Goal: Task Accomplishment & Management: Use online tool/utility

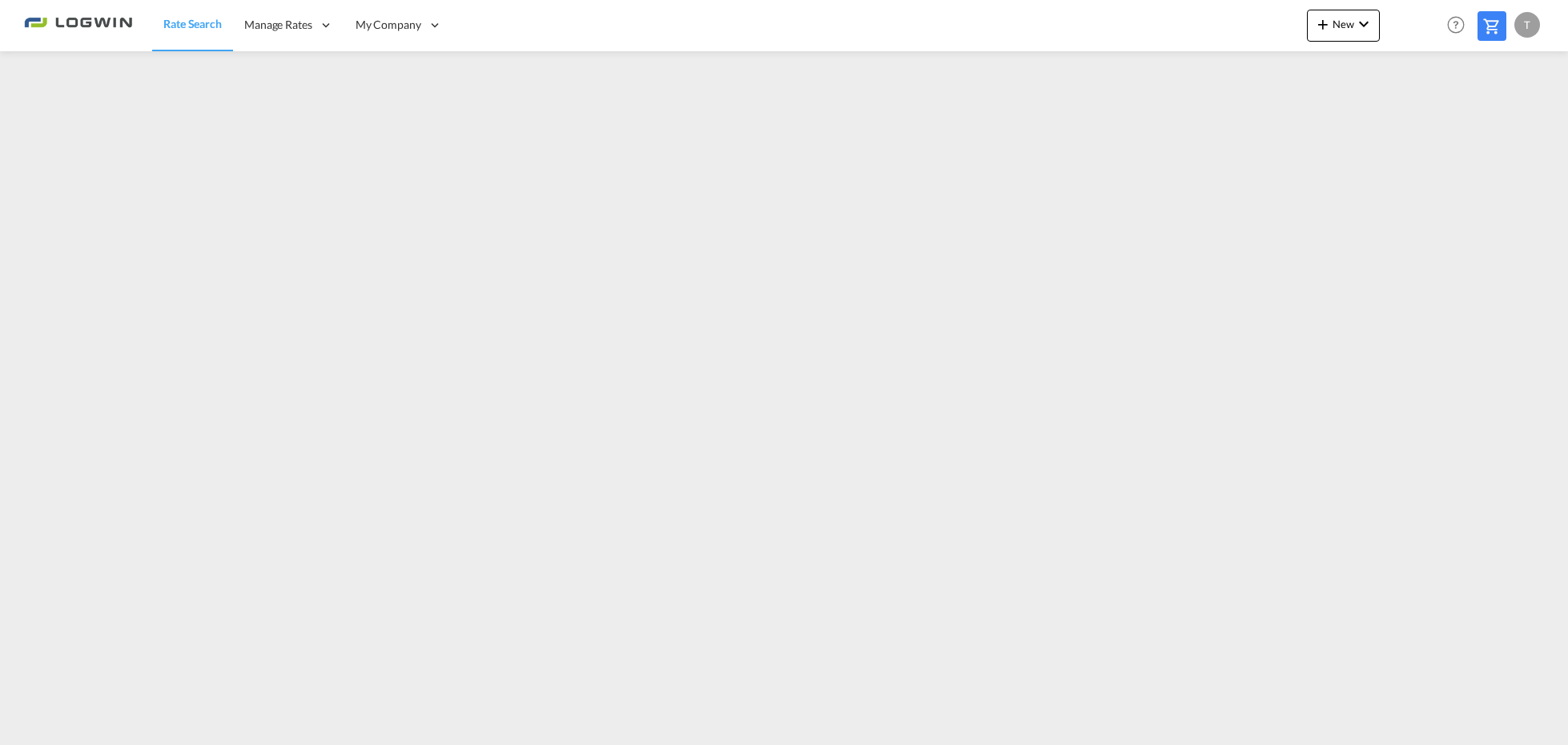
click at [1347, 23] on span "New" at bounding box center [1343, 23] width 60 height 13
click at [1404, 114] on span "Ratesheet" at bounding box center [1411, 120] width 17 height 32
click at [1359, 21] on md-icon "icon-chevron-down" at bounding box center [1364, 24] width 19 height 19
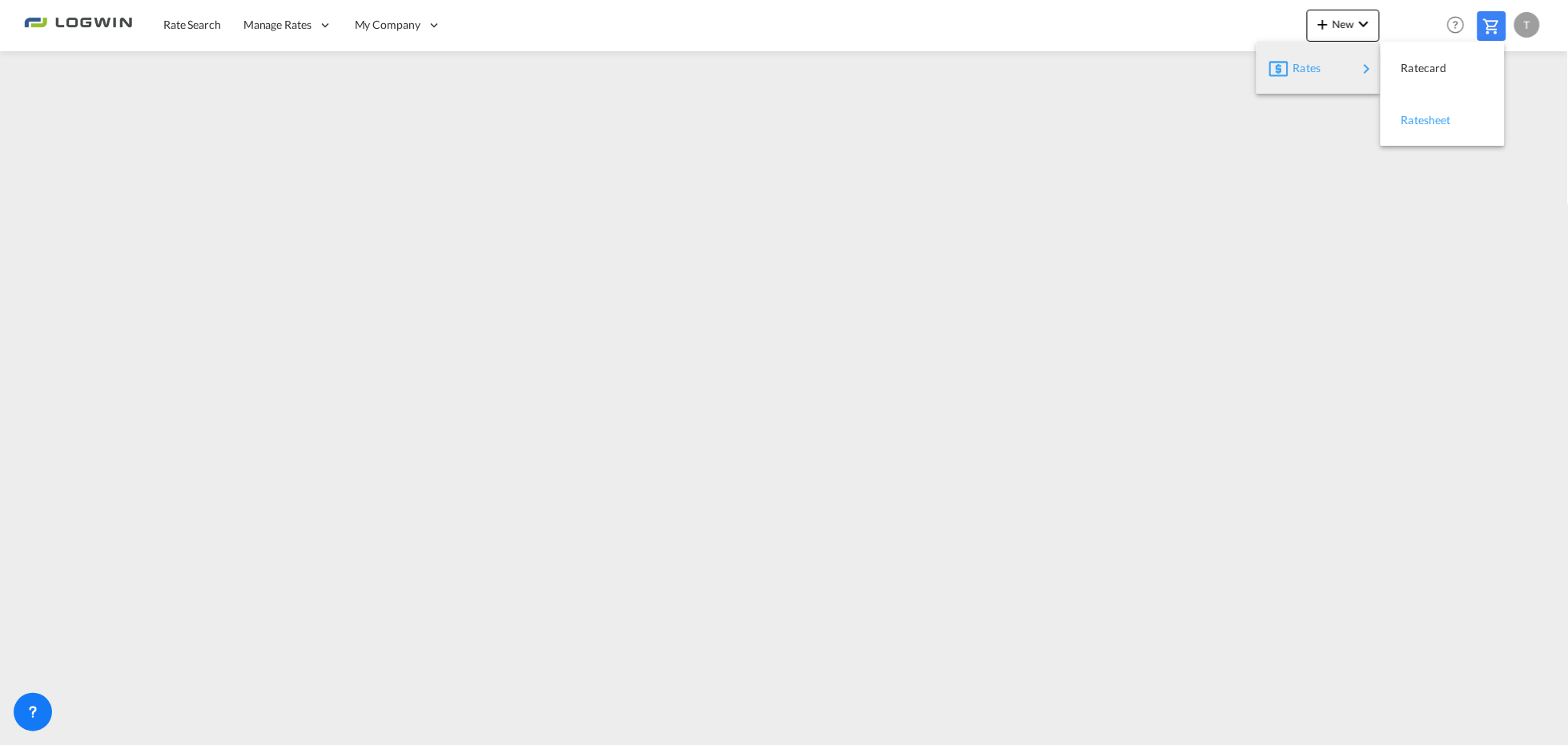
click at [1414, 121] on span "Ratesheet" at bounding box center [1411, 120] width 17 height 32
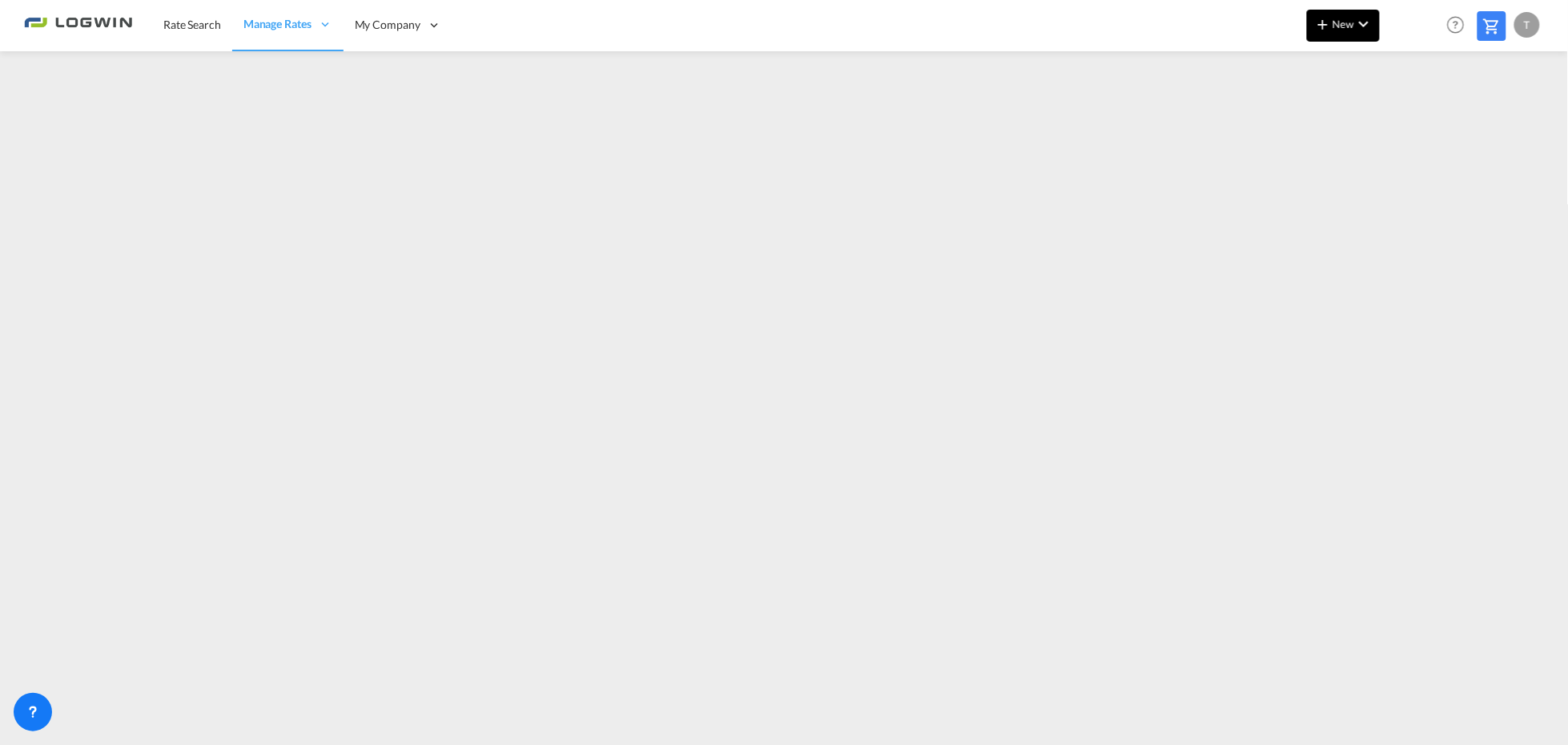
click at [1356, 18] on md-icon "icon-chevron-down" at bounding box center [1364, 24] width 19 height 19
click at [1416, 118] on span "Ratesheet" at bounding box center [1411, 120] width 17 height 32
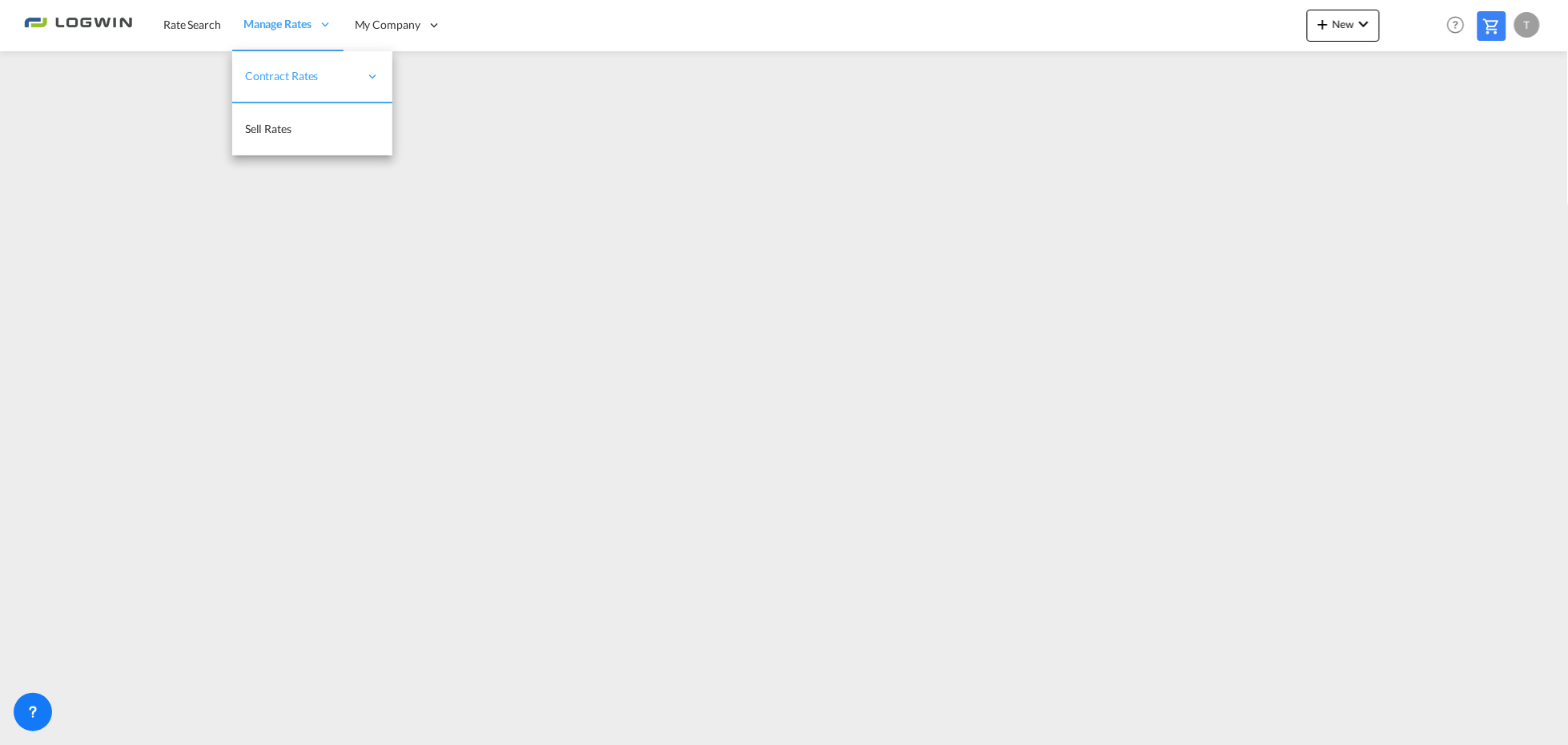
click at [257, 37] on div "Manage Rates" at bounding box center [288, 25] width 111 height 52
click at [261, 77] on span "Contract Rates" at bounding box center [302, 76] width 114 height 16
click at [490, 75] on link "My Rate Files" at bounding box center [472, 77] width 160 height 52
click at [429, 80] on span "My Rate Files" at bounding box center [438, 76] width 65 height 14
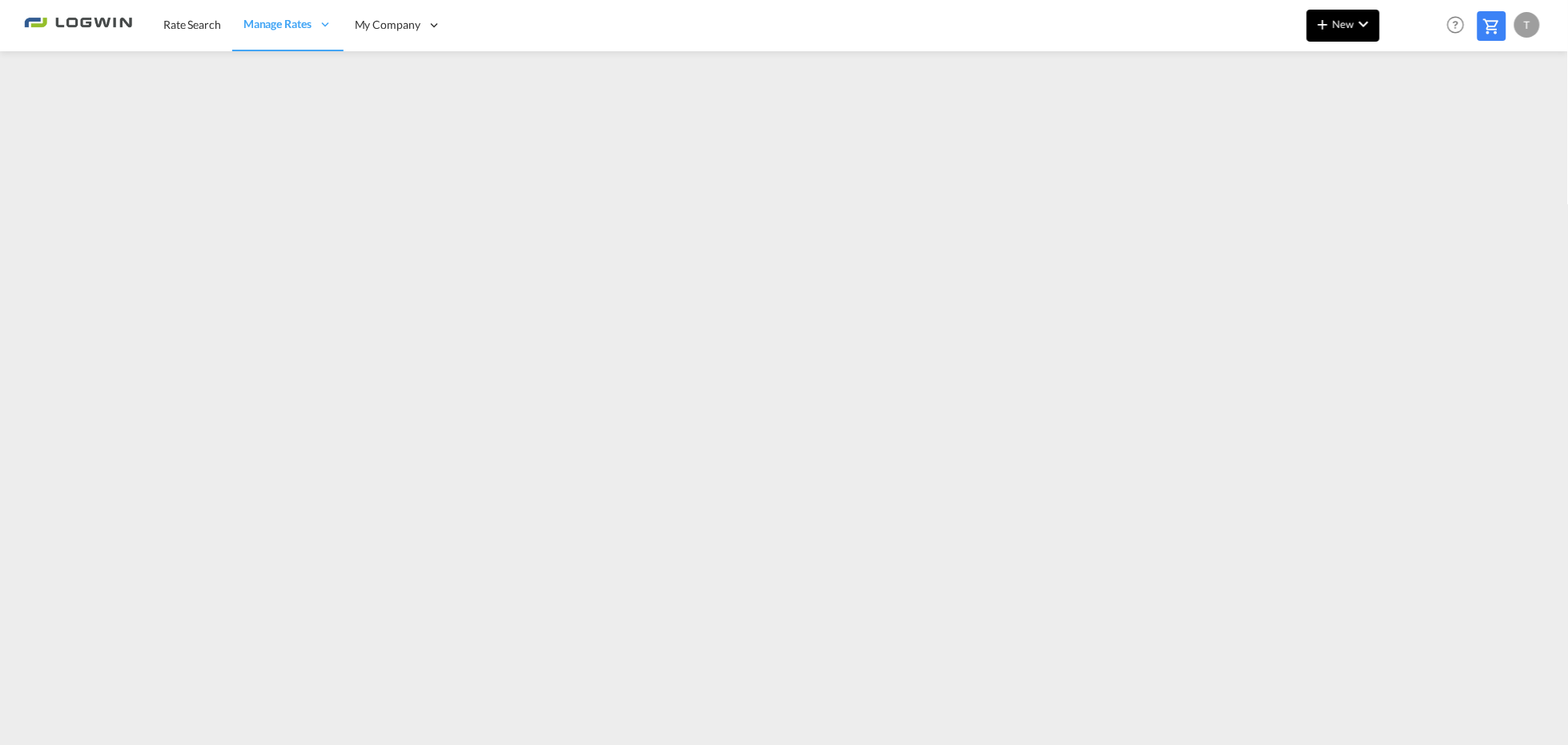
click at [1327, 17] on md-icon "icon-plus 400-fg" at bounding box center [1323, 24] width 19 height 19
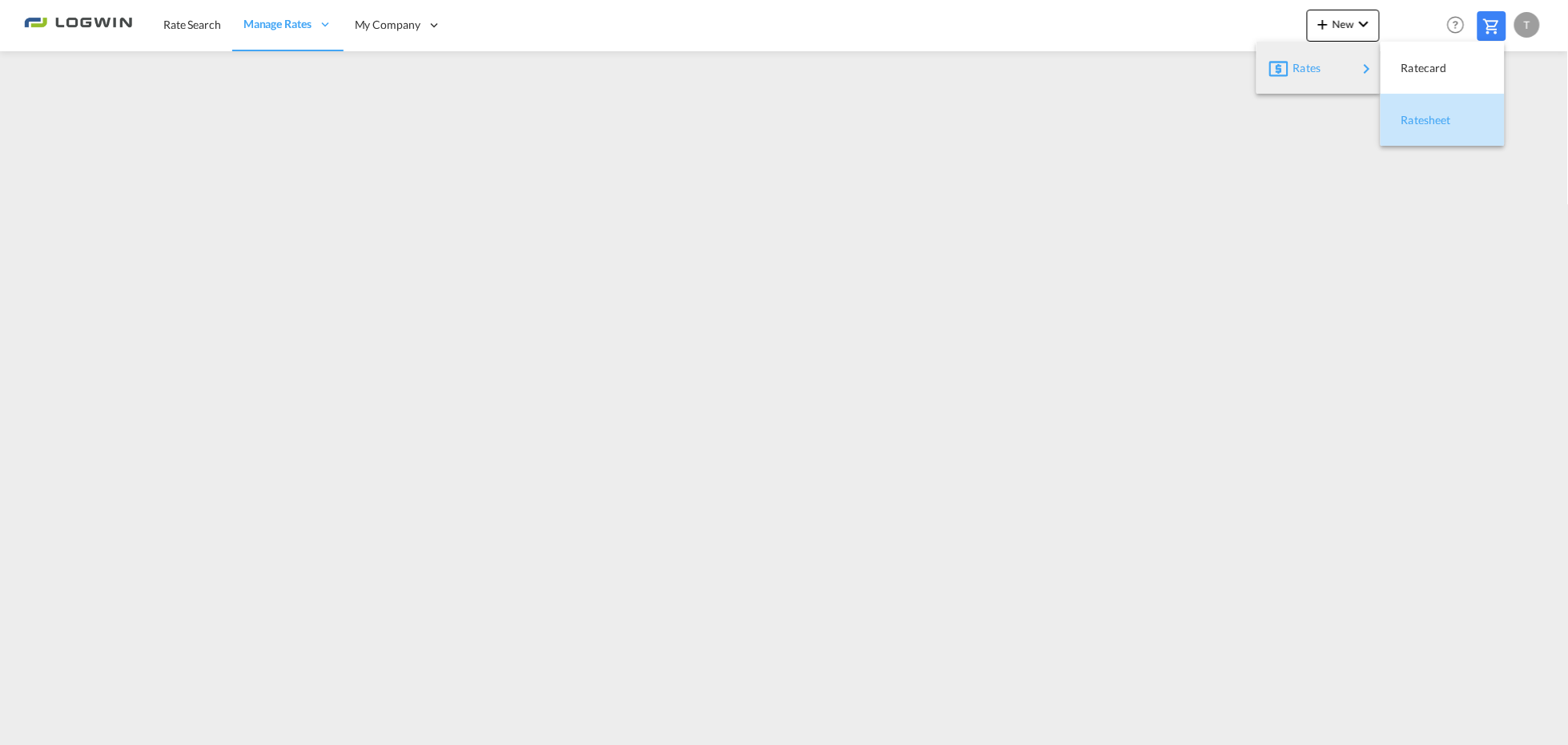
click at [1419, 121] on span "Ratesheet" at bounding box center [1411, 120] width 17 height 32
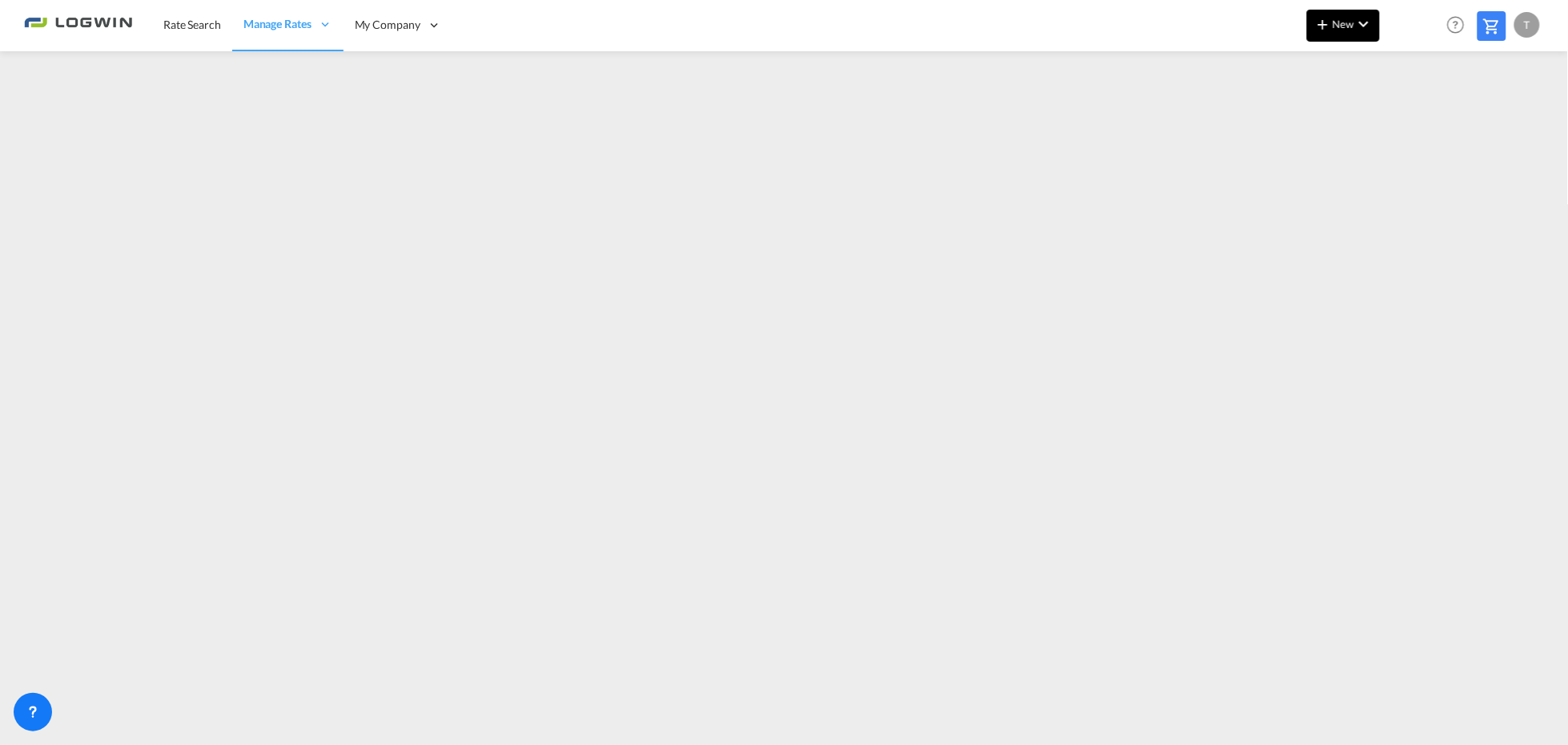
click at [1350, 34] on button "New" at bounding box center [1344, 25] width 73 height 32
click at [1412, 120] on span "Ratesheet" at bounding box center [1411, 120] width 17 height 32
click at [1527, 24] on div "T" at bounding box center [1526, 24] width 25 height 25
click at [1485, 121] on button "Logout" at bounding box center [1510, 122] width 104 height 32
